Goal: Obtain resource: Download file/media

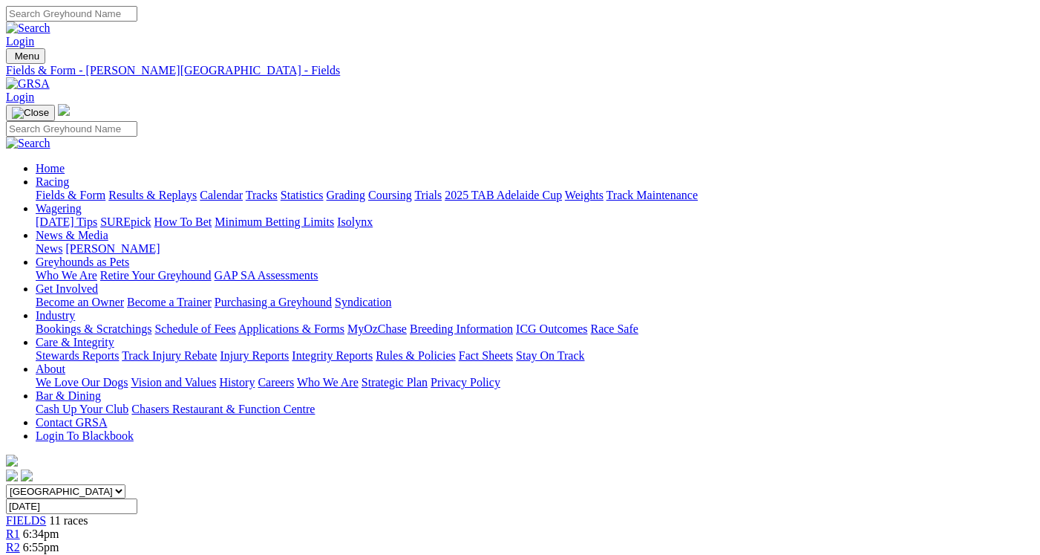
select select "QLD"
click at [56, 484] on select "South Australia New South Wales Northern Territory Queensland Tasmania Victoria…" at bounding box center [66, 491] width 120 height 14
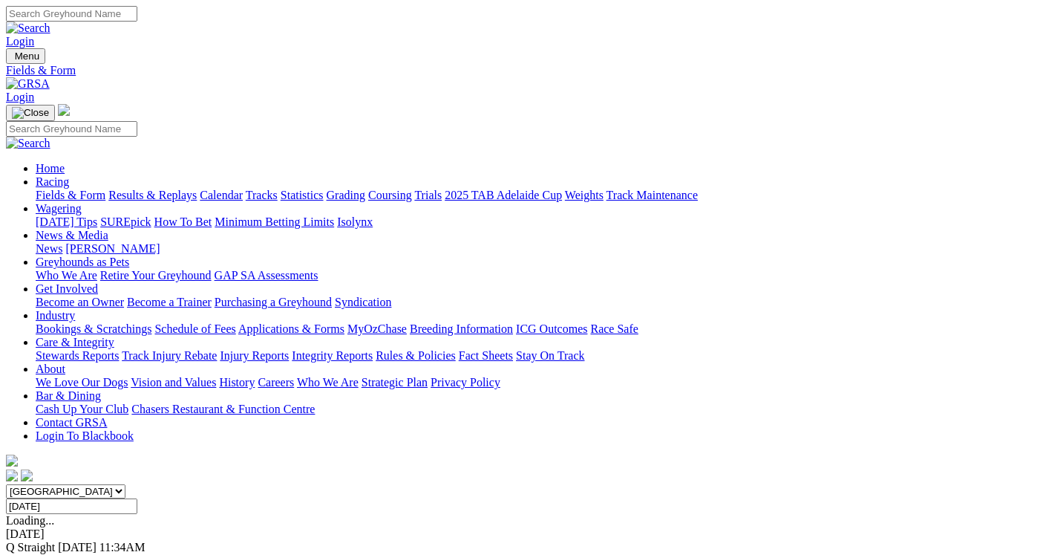
click at [137, 498] on input "[DATE]" at bounding box center [71, 506] width 131 height 16
type input "[DATE]"
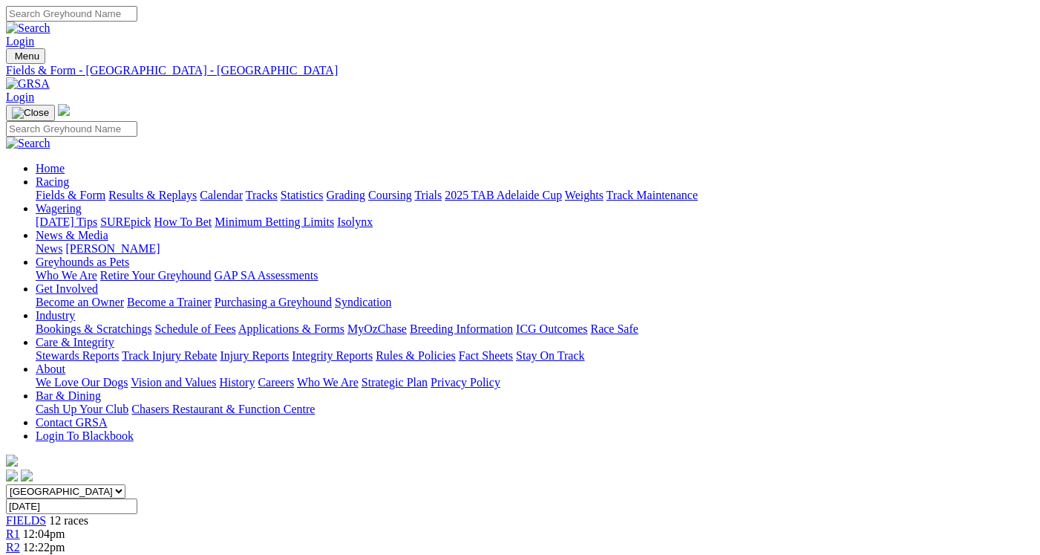
click at [793, 194] on link "CSV (Excel)" at bounding box center [773, 187] width 61 height 13
